Goal: Check status: Check status

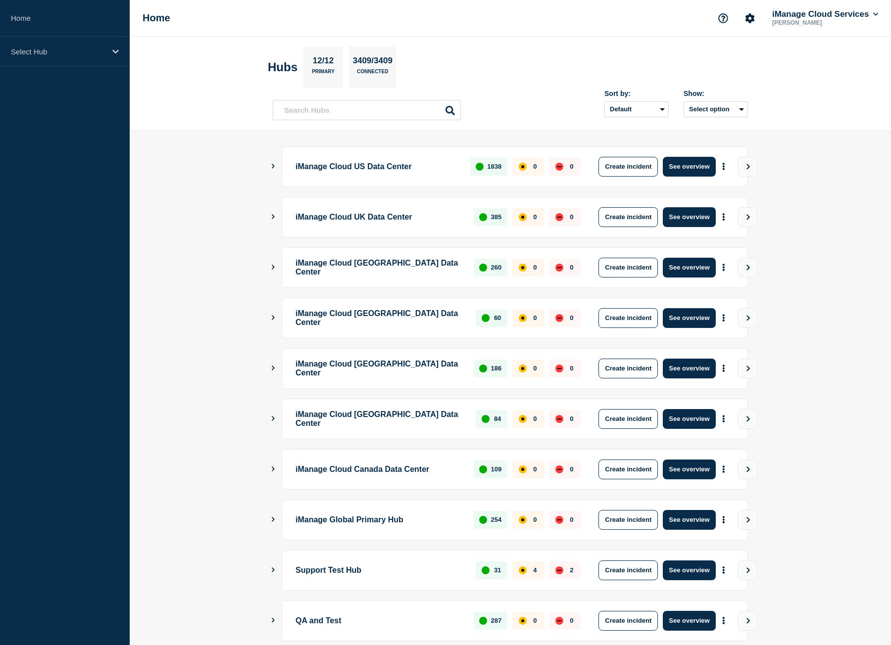
click at [46, 43] on div "Select Hub" at bounding box center [65, 52] width 130 height 30
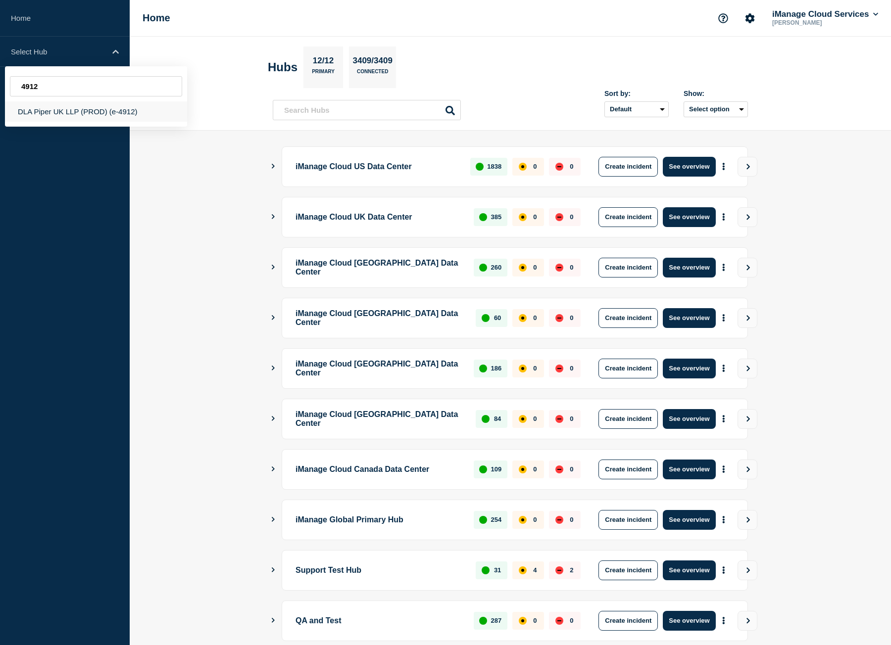
type input "4912"
click at [93, 118] on div "DLA Piper UK LLP (PROD) (e-4912)" at bounding box center [96, 111] width 182 height 20
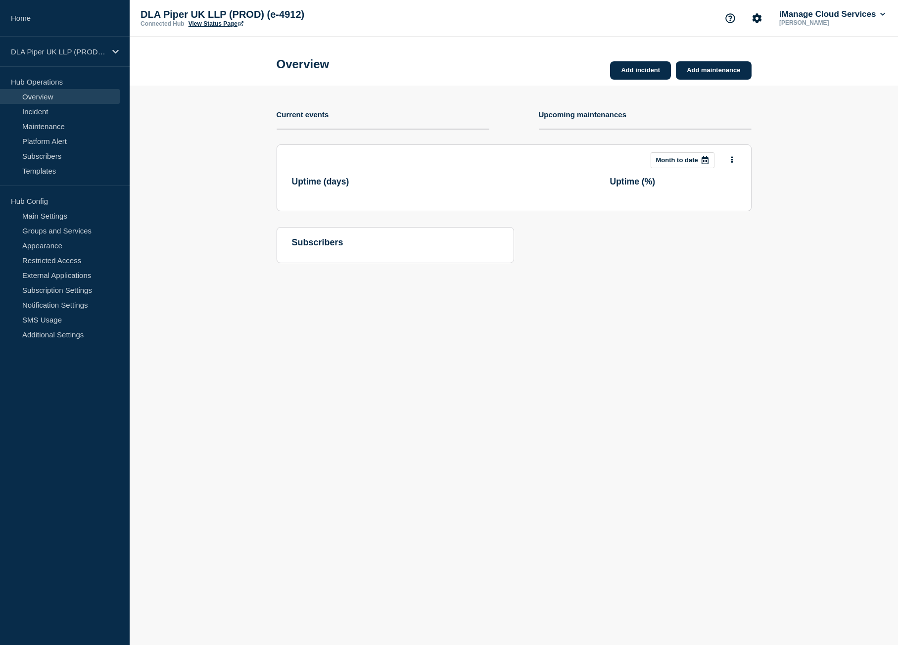
click at [237, 23] on link "View Status Page" at bounding box center [216, 23] width 55 height 7
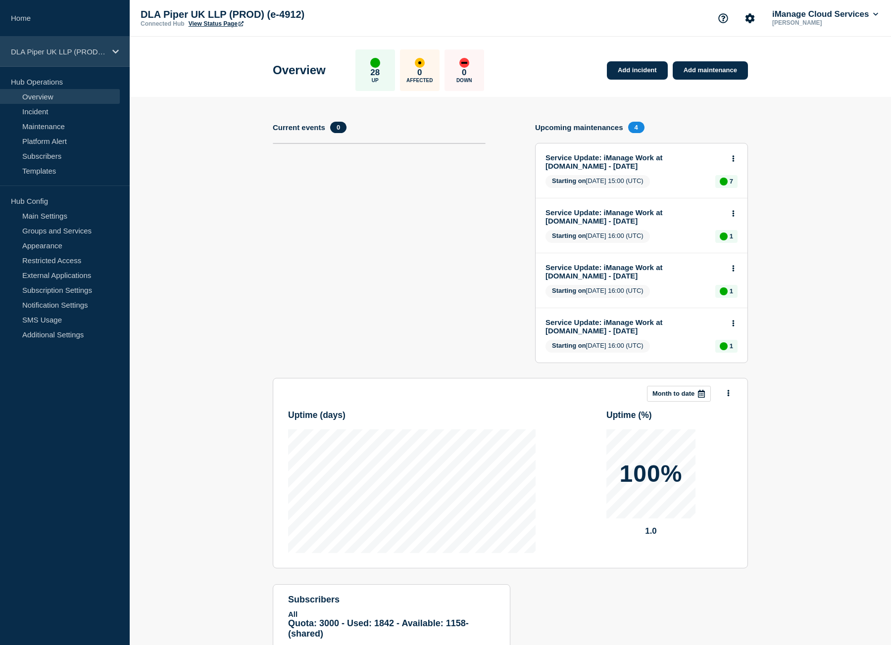
click at [71, 48] on p "DLA Piper UK LLP (PROD) (e-4912)" at bounding box center [58, 52] width 95 height 8
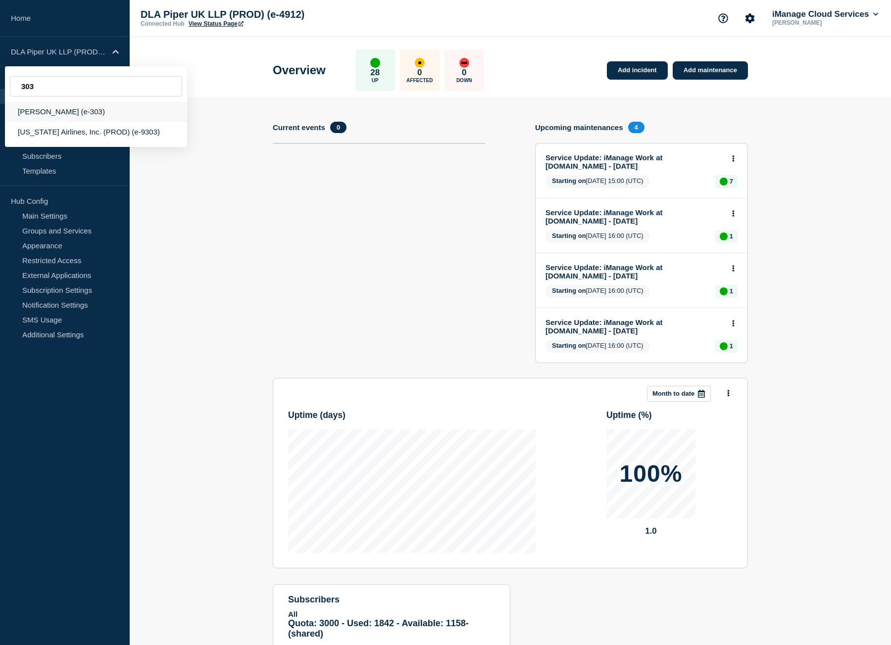
type input "303"
click at [83, 114] on div "[PERSON_NAME] (e-303)" at bounding box center [96, 111] width 182 height 20
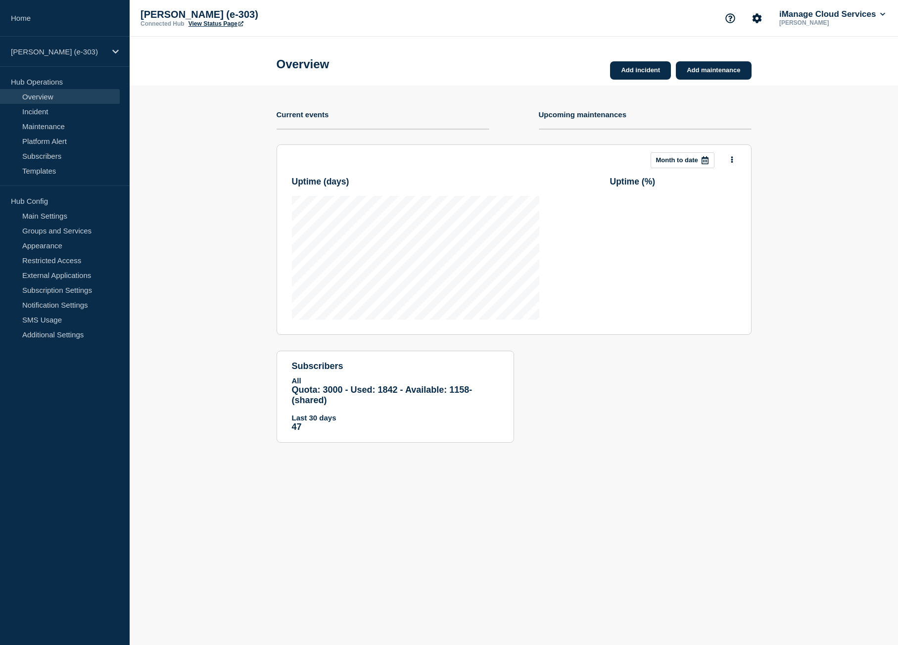
click at [205, 22] on link "View Status Page" at bounding box center [216, 23] width 55 height 7
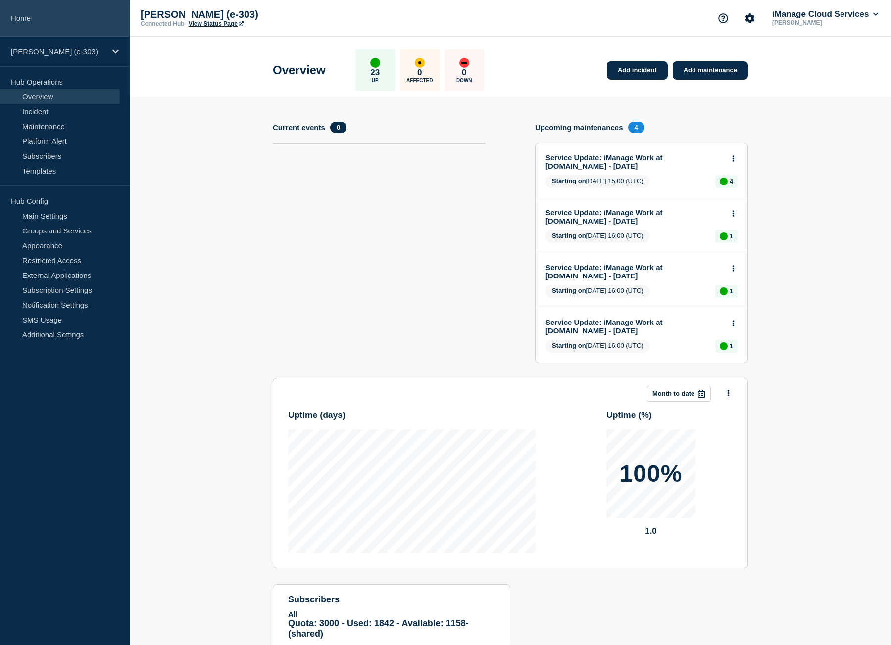
click at [63, 14] on link "Home" at bounding box center [65, 18] width 130 height 37
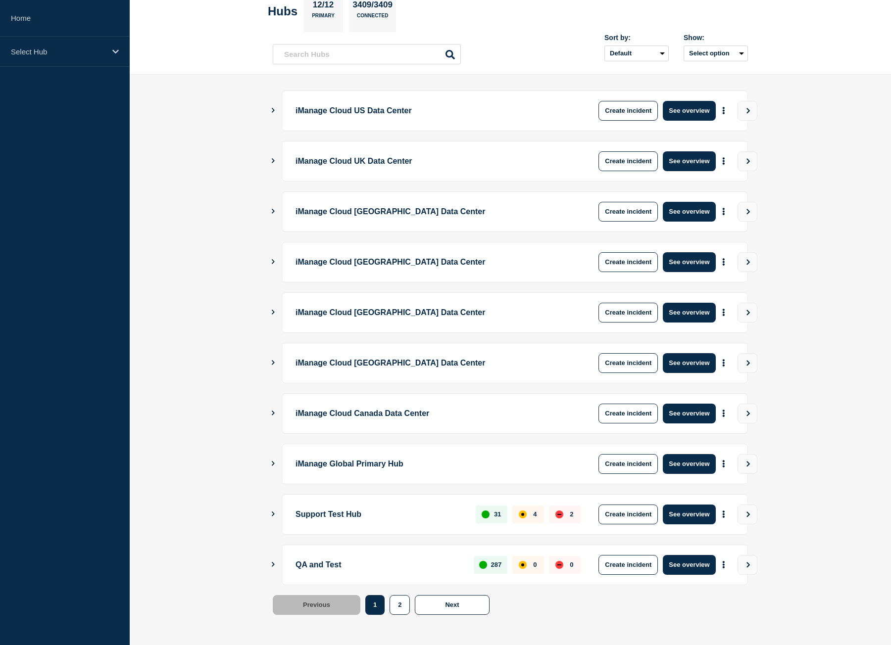
scroll to position [56, 0]
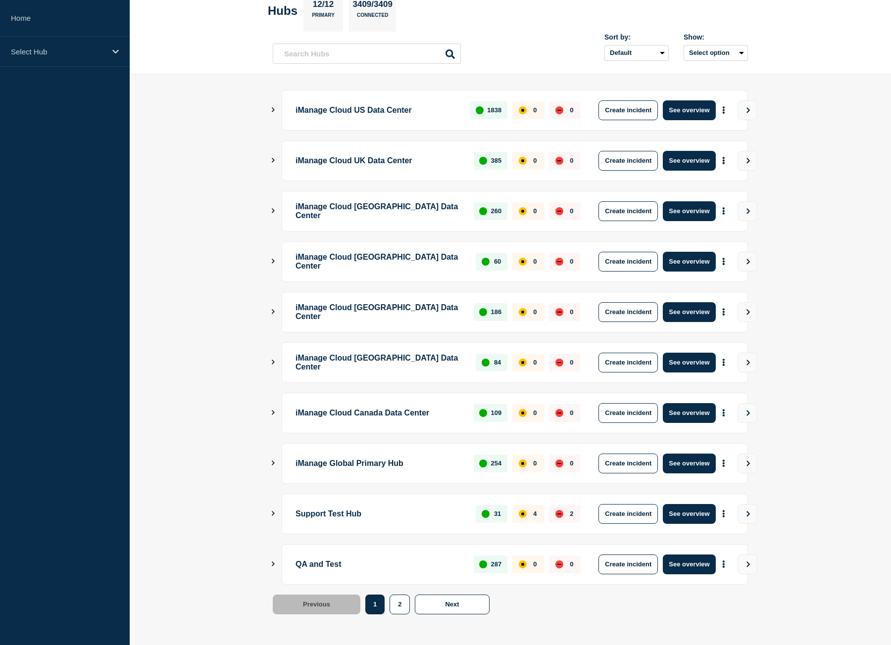
click at [272, 463] on icon "Show Connected Hubs" at bounding box center [273, 463] width 6 height 5
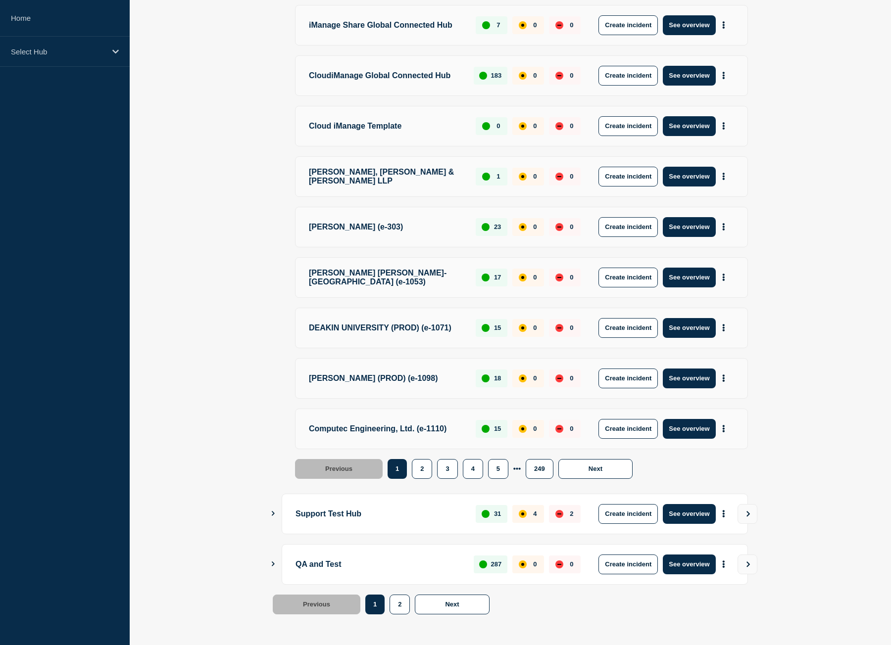
scroll to position [614, 0]
click at [727, 377] on button "More actions" at bounding box center [723, 378] width 13 height 18
click at [721, 432] on link "View Status Page" at bounding box center [722, 436] width 73 height 8
click at [51, 49] on p "Select Hub" at bounding box center [58, 52] width 95 height 8
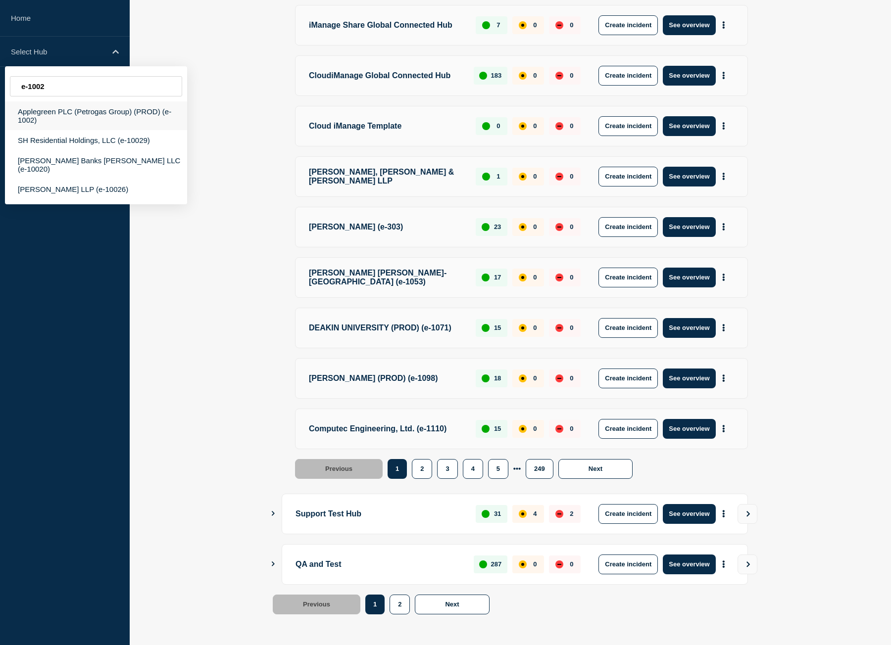
type input "e-1002"
click at [149, 124] on div "Applegreen PLC (Petrogas Group) (PROD) (e-1002)" at bounding box center [96, 115] width 182 height 29
